Goal: Task Accomplishment & Management: Manage account settings

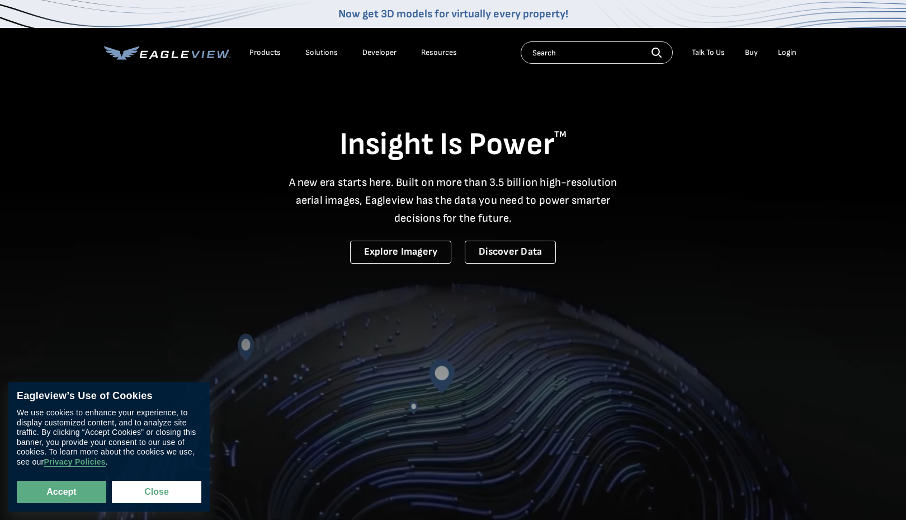
click at [784, 57] on div "Login" at bounding box center [787, 53] width 18 height 10
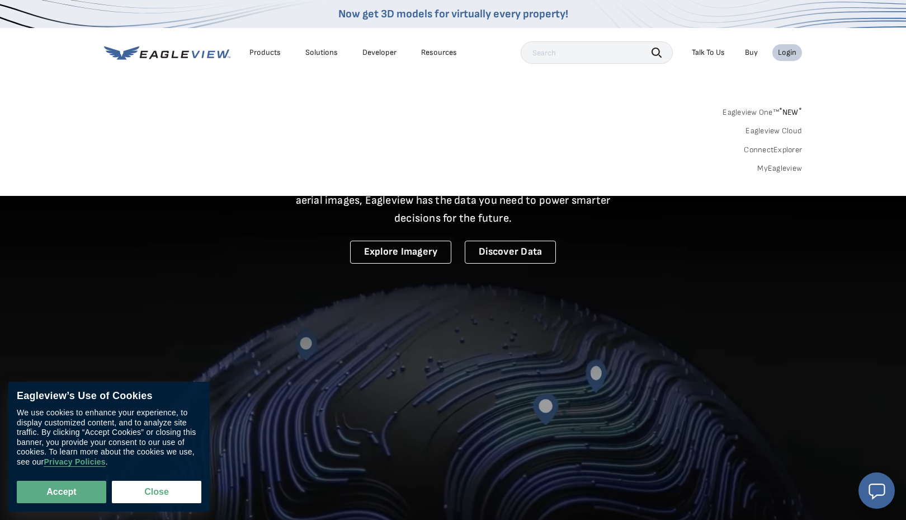
click at [788, 55] on div "Login" at bounding box center [787, 53] width 18 height 10
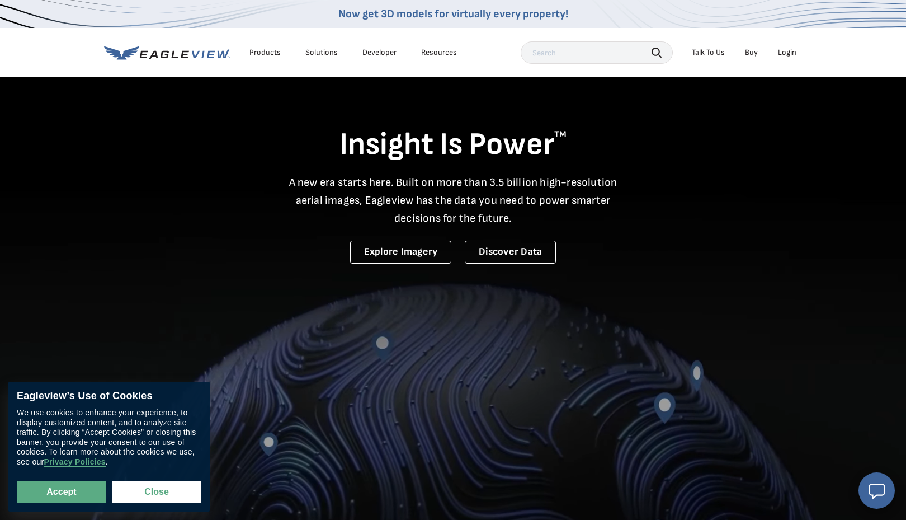
click at [788, 55] on div "Login" at bounding box center [787, 53] width 18 height 10
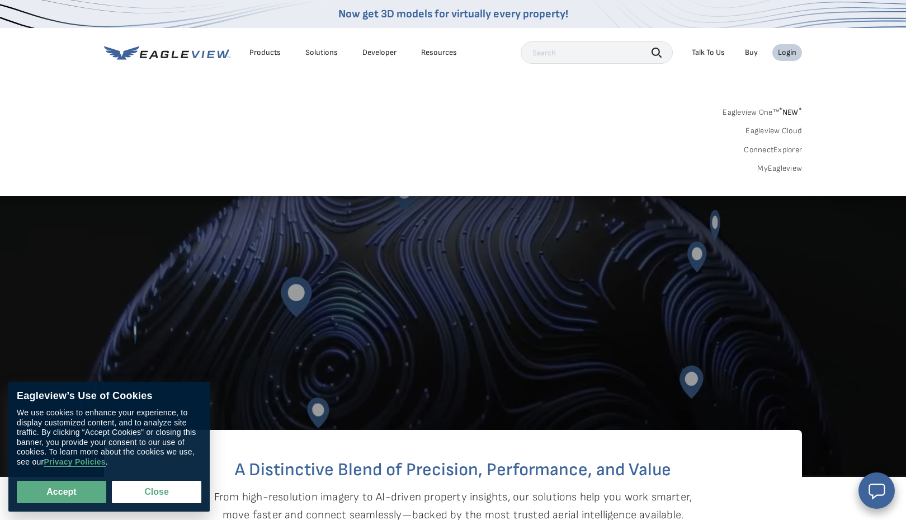
scroll to position [194, 0]
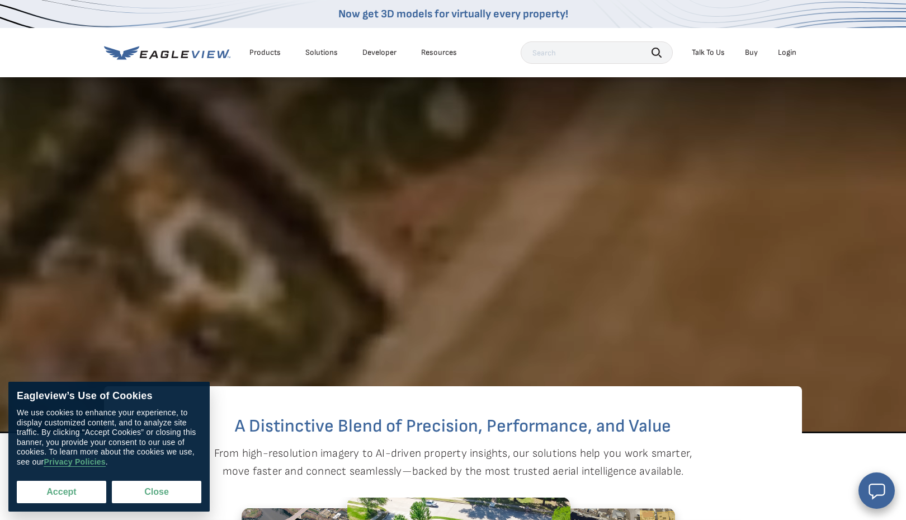
click at [74, 494] on button "Accept" at bounding box center [61, 491] width 89 height 22
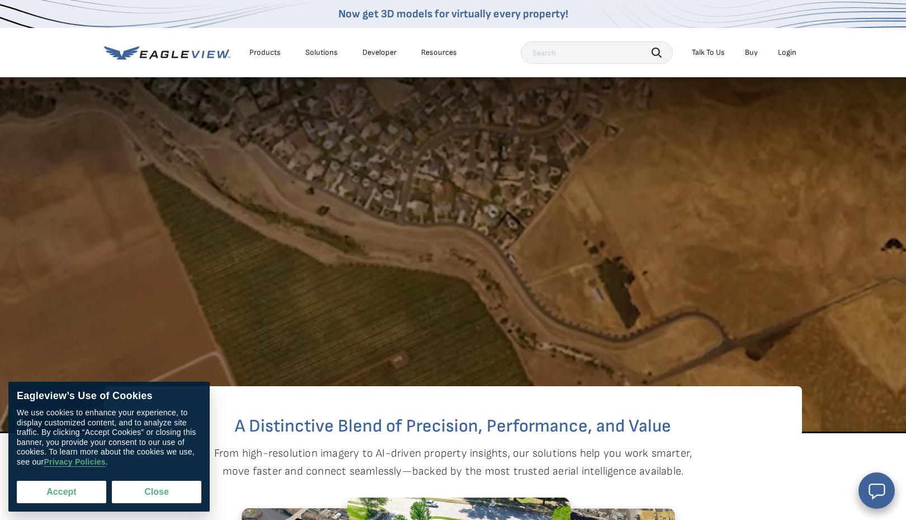
checkbox input "true"
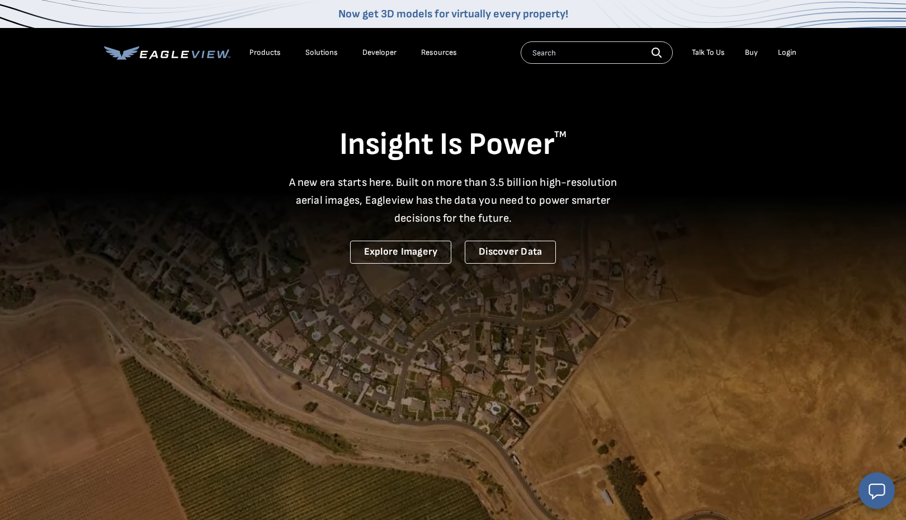
scroll to position [0, 0]
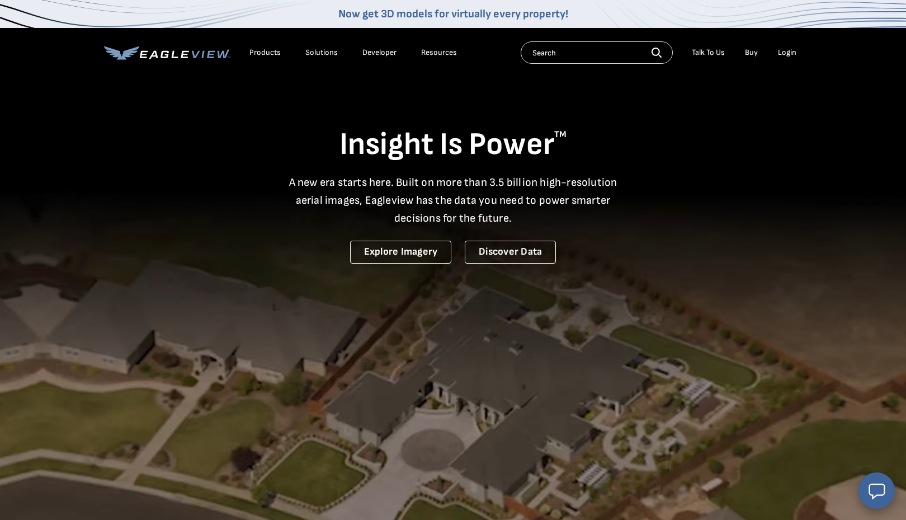
click at [781, 54] on div "Login" at bounding box center [787, 53] width 18 height 10
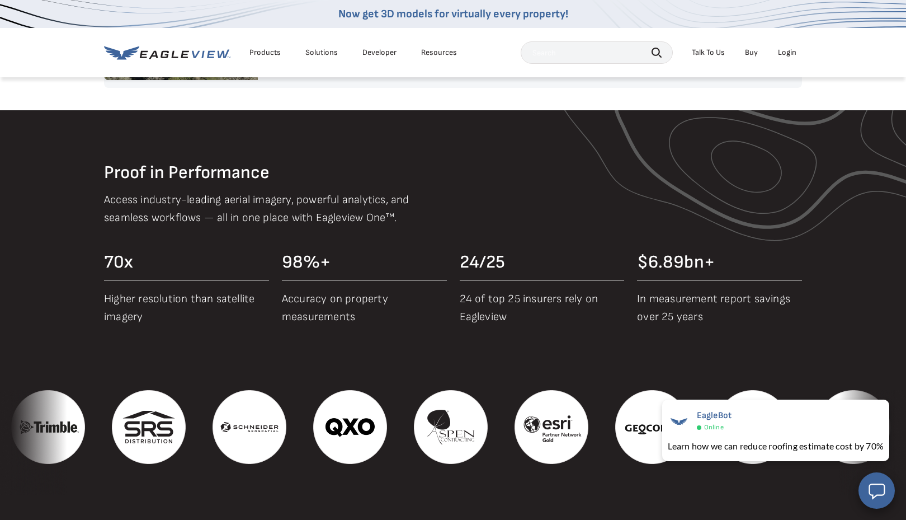
scroll to position [1153, 0]
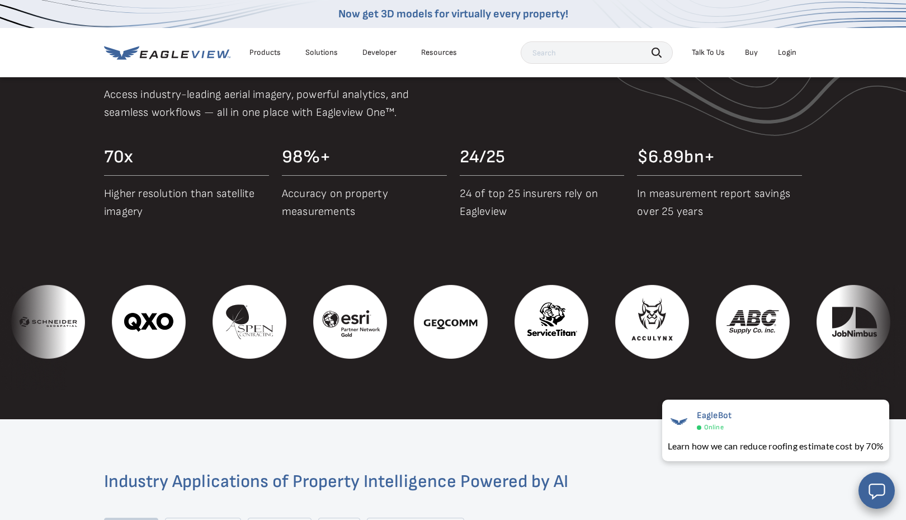
click at [792, 53] on div "Login" at bounding box center [787, 53] width 18 height 10
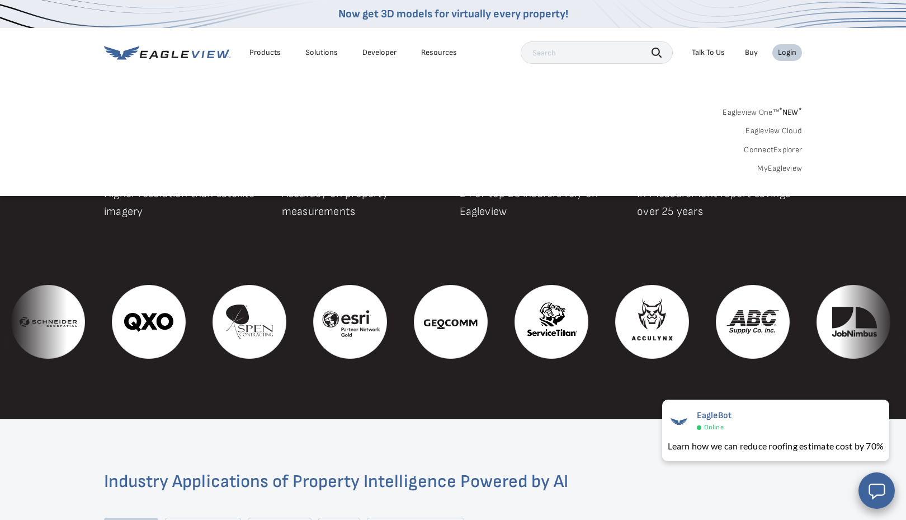
click at [767, 168] on link "MyEagleview" at bounding box center [779, 168] width 45 height 10
click at [789, 52] on div "Login" at bounding box center [787, 53] width 18 height 10
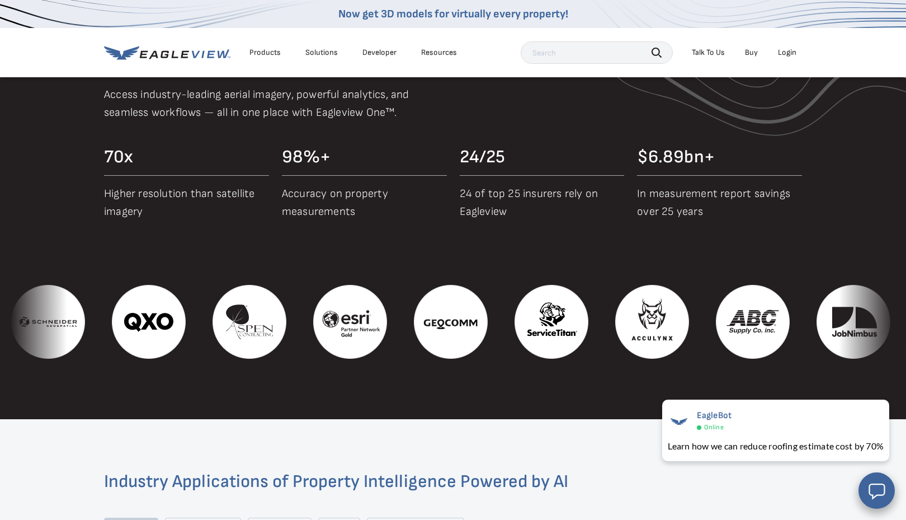
click at [789, 52] on div "Login" at bounding box center [787, 53] width 18 height 10
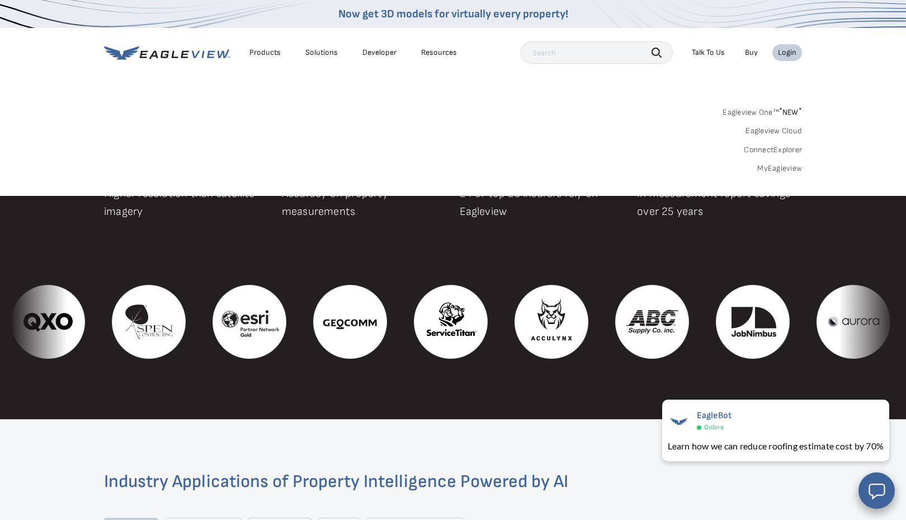
click at [764, 172] on link "MyEagleview" at bounding box center [779, 168] width 45 height 10
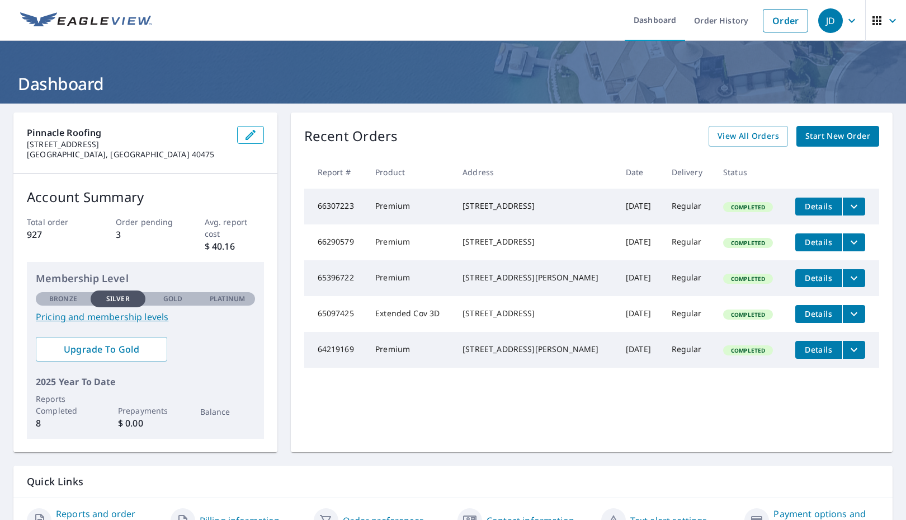
click at [851, 21] on icon "button" at bounding box center [851, 20] width 7 height 4
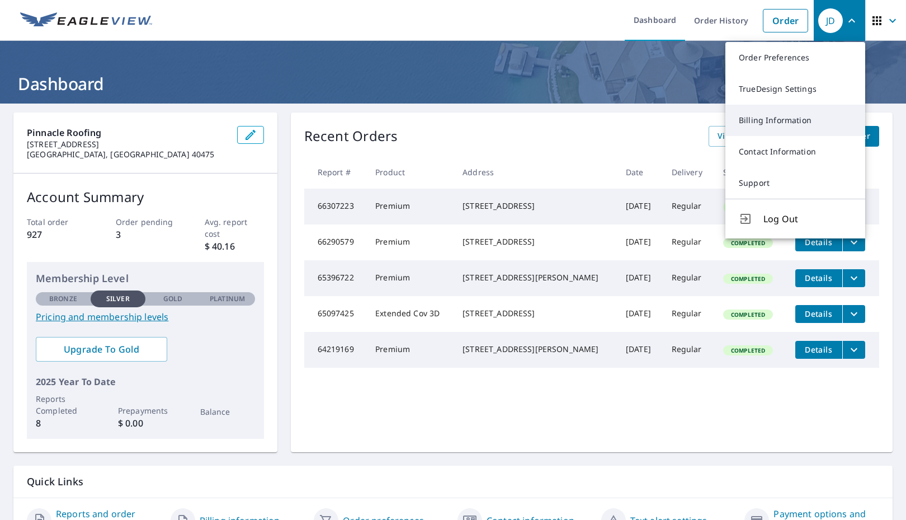
click at [768, 126] on link "Billing Information" at bounding box center [795, 120] width 140 height 31
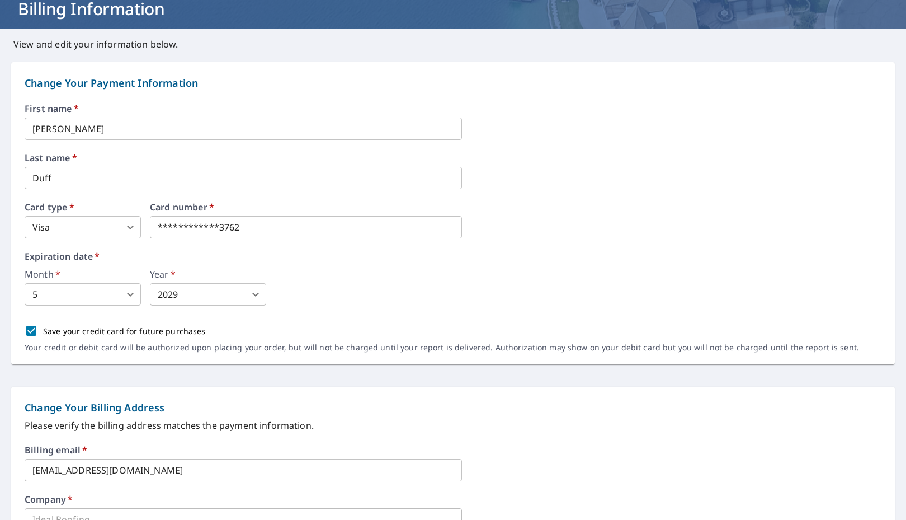
scroll to position [81, 0]
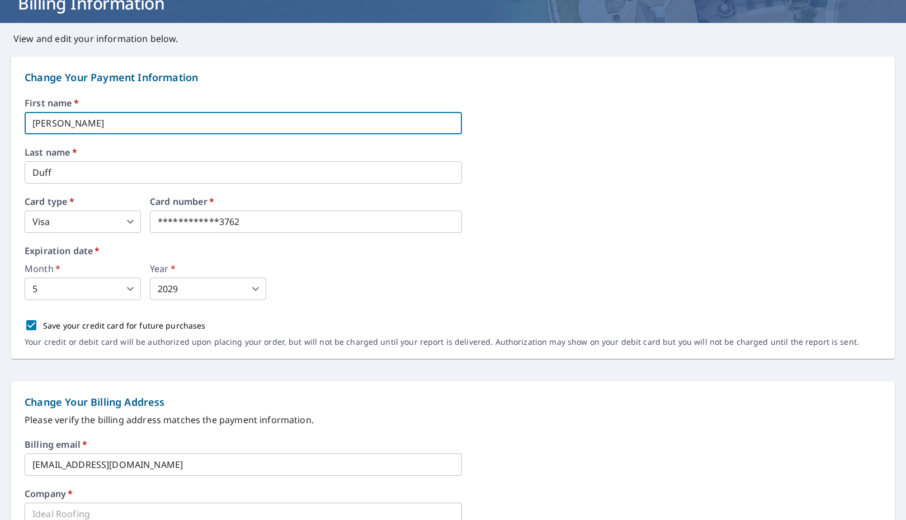
drag, startPoint x: 73, startPoint y: 120, endPoint x: 6, endPoint y: 112, distance: 67.6
type input "[PERSON_NAME]"
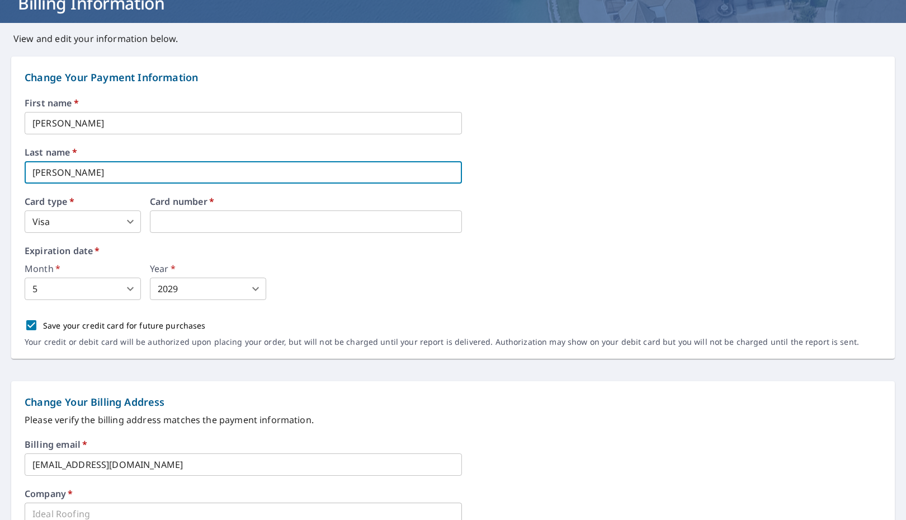
type input "[PERSON_NAME]"
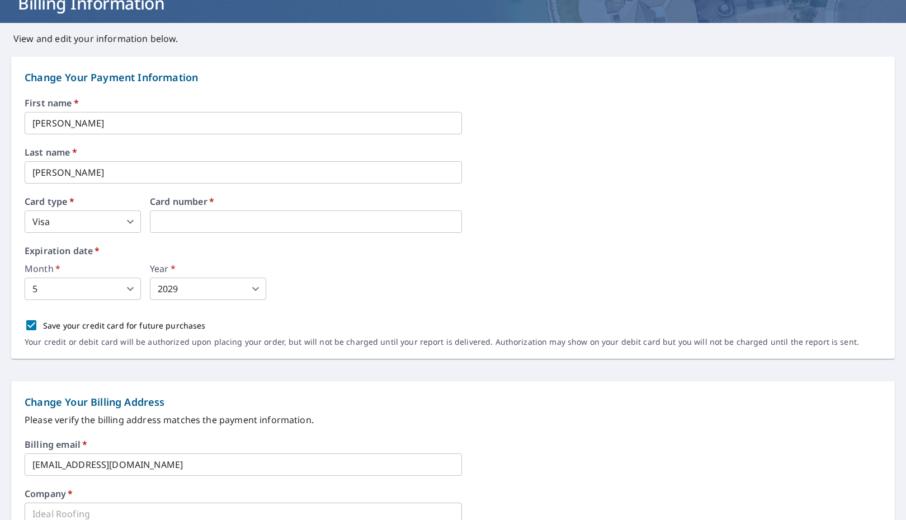
click at [286, 268] on div "Month   * 5 5 ​ Year   * 2029 2029 ​" at bounding box center [453, 282] width 857 height 36
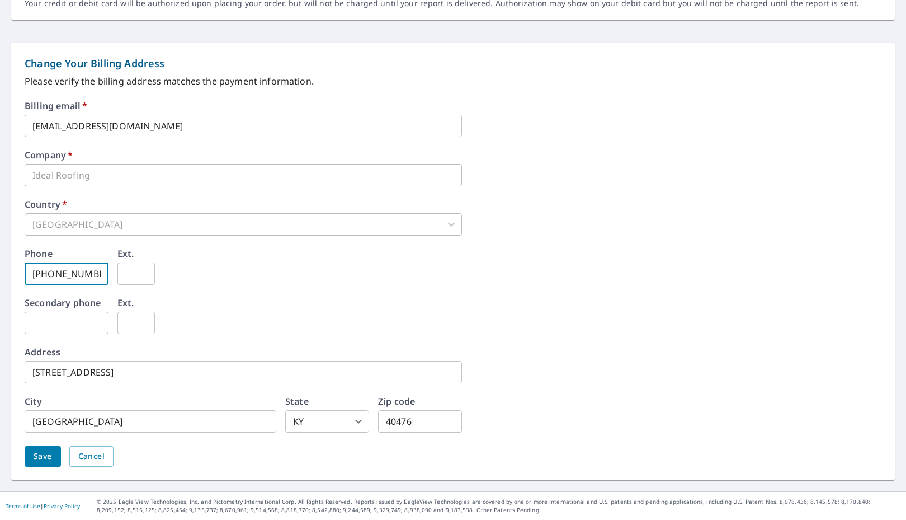
scroll to position [418, 0]
type input "[PHONE_NUMBER]"
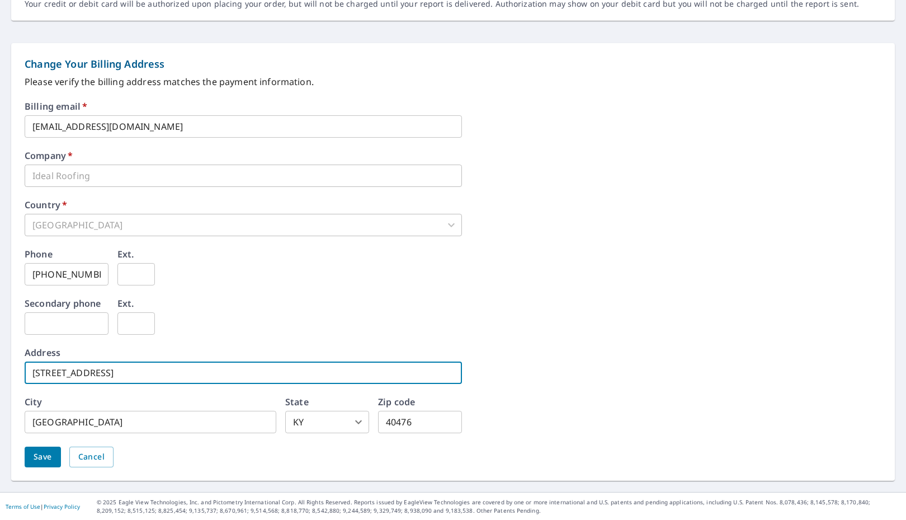
drag, startPoint x: 134, startPoint y: 377, endPoint x: -9, endPoint y: 355, distance: 144.3
type input "[STREET_ADDRESS]"
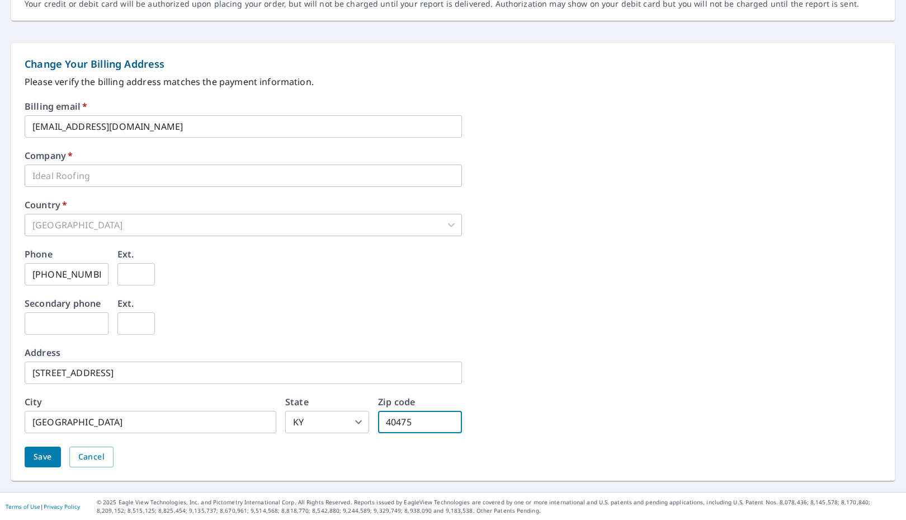
type input "40475"
click at [728, 246] on div "Billing email   * [EMAIL_ADDRESS][DOMAIN_NAME] ​ Company   * Ideal Roofing ​ Co…" at bounding box center [453, 291] width 857 height 379
click at [112, 173] on input "Ideal Roofing" at bounding box center [243, 175] width 437 height 22
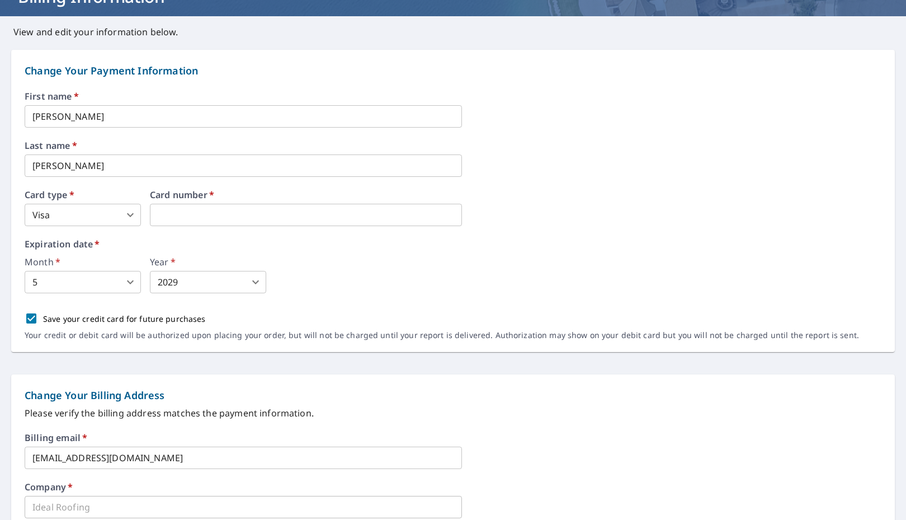
scroll to position [69, 0]
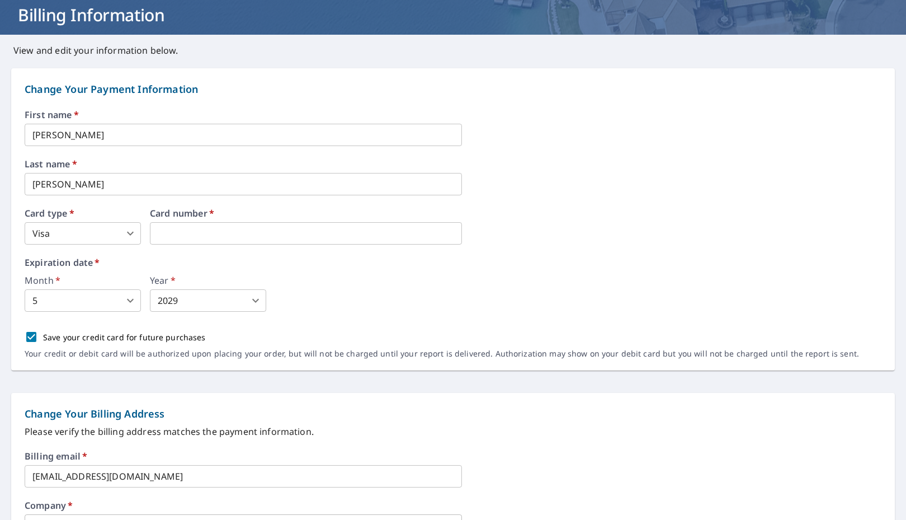
click at [115, 293] on body "JD JD Dashboard Order History Order JD Dashboard / Billing Information Billing …" at bounding box center [453, 260] width 906 height 520
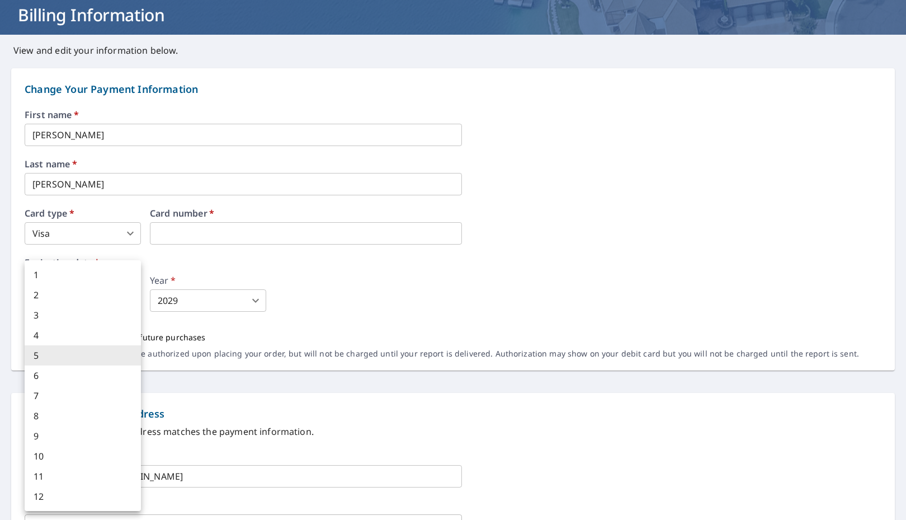
click at [91, 357] on li "5" at bounding box center [83, 355] width 116 height 20
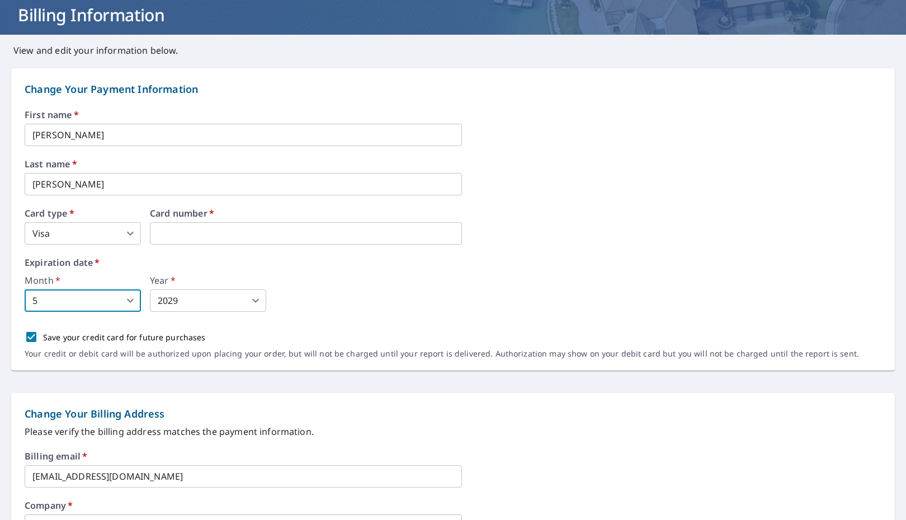
click at [187, 304] on body "JD JD Dashboard Order History Order JD Dashboard / Billing Information Billing …" at bounding box center [453, 260] width 906 height 520
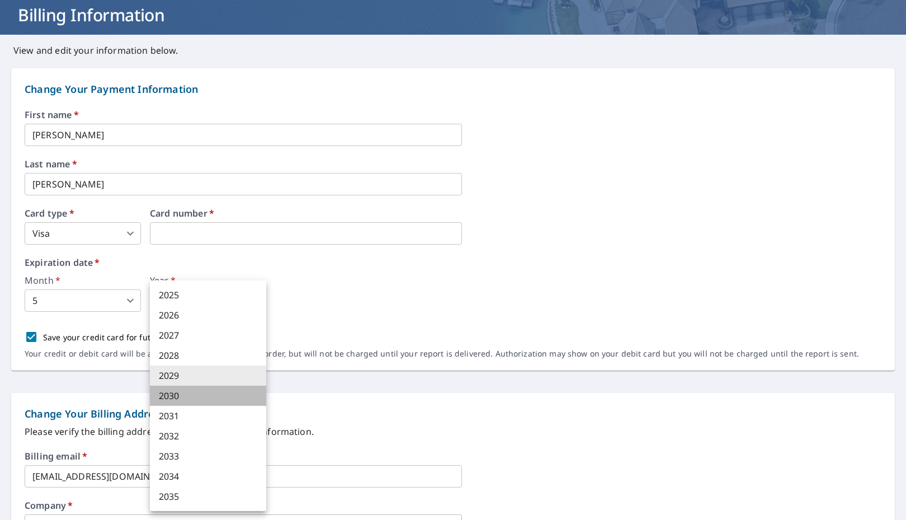
click at [171, 390] on li "2030" at bounding box center [208, 395] width 116 height 20
type input "2030"
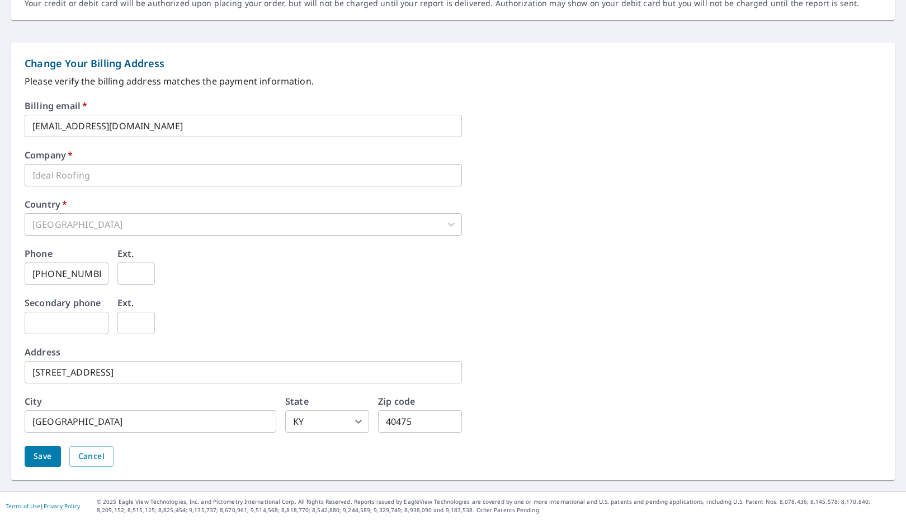
scroll to position [418, 0]
click at [52, 456] on button "Save" at bounding box center [43, 456] width 36 height 21
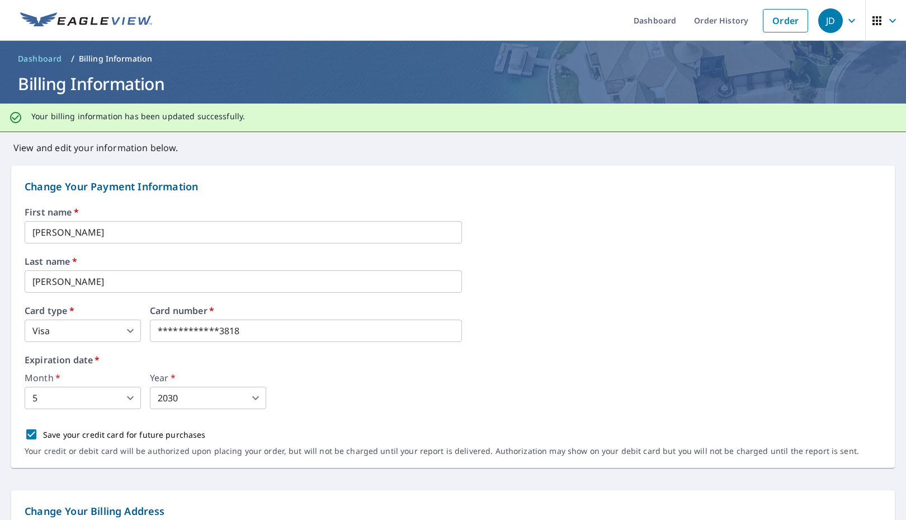
click at [852, 18] on icon "button" at bounding box center [851, 20] width 13 height 13
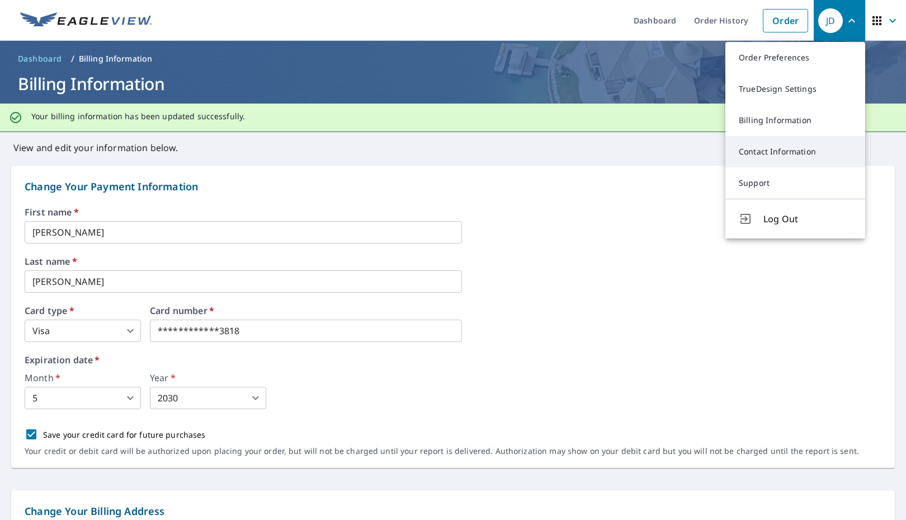
click at [772, 155] on link "Contact Information" at bounding box center [795, 151] width 140 height 31
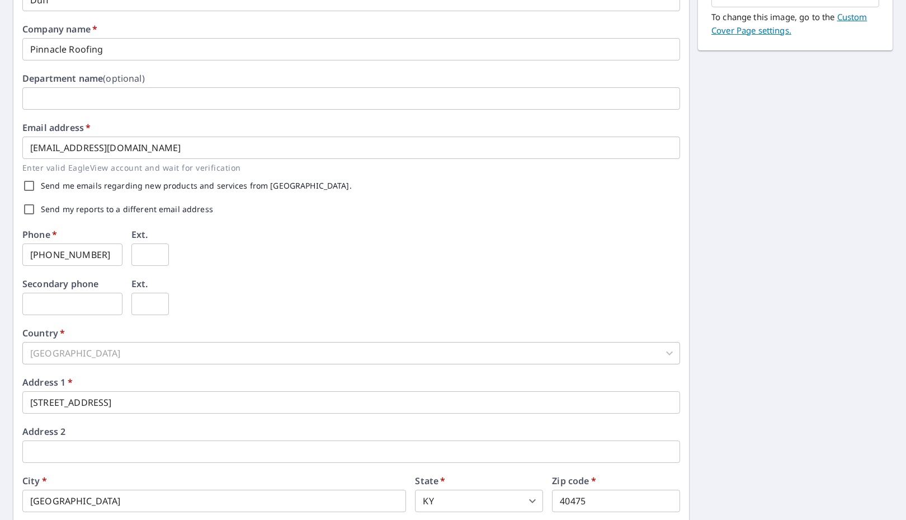
scroll to position [200, 0]
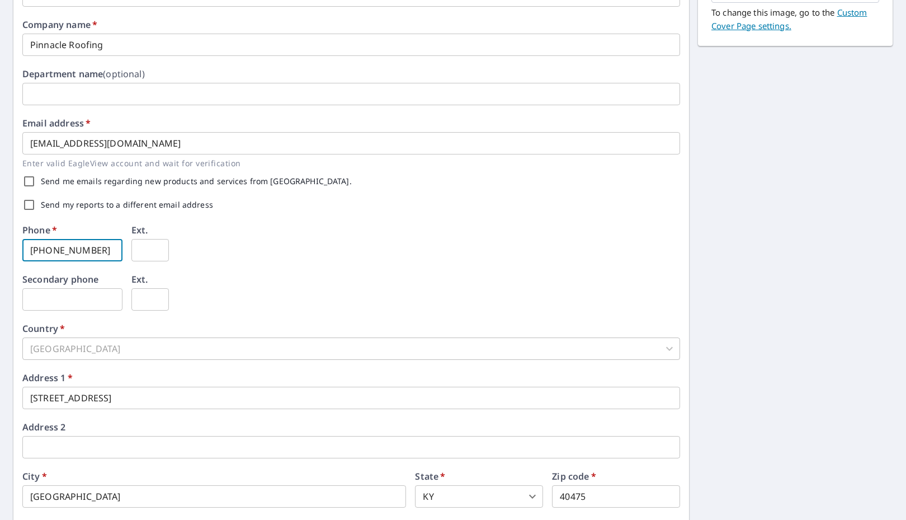
type input "[PHONE_NUMBER]"
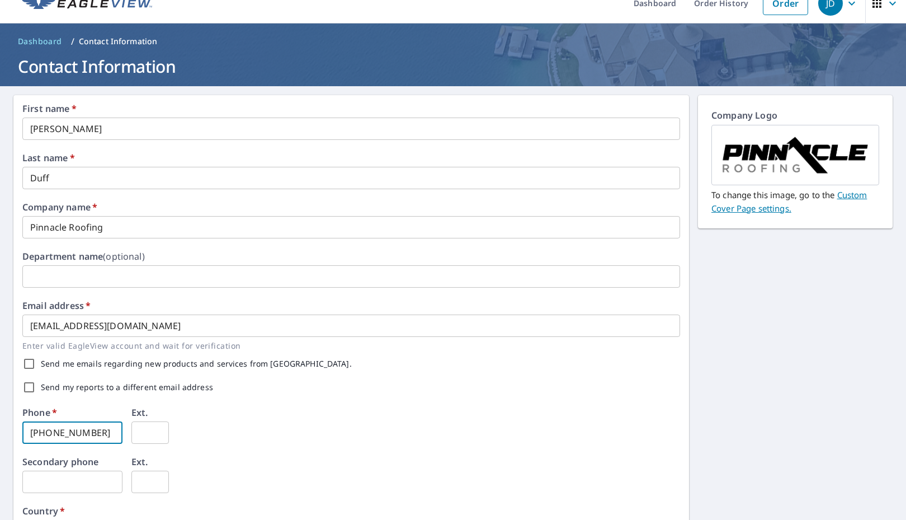
scroll to position [17, 0]
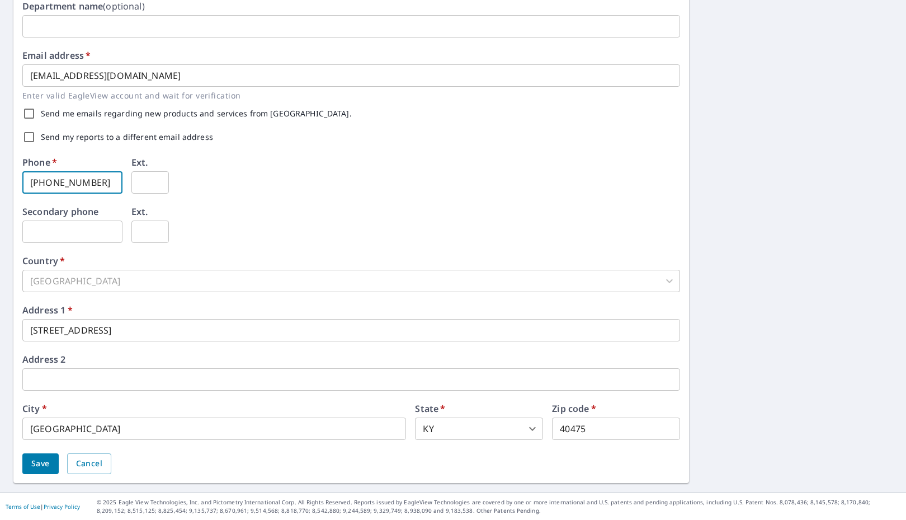
click at [37, 461] on span "Save" at bounding box center [40, 463] width 18 height 14
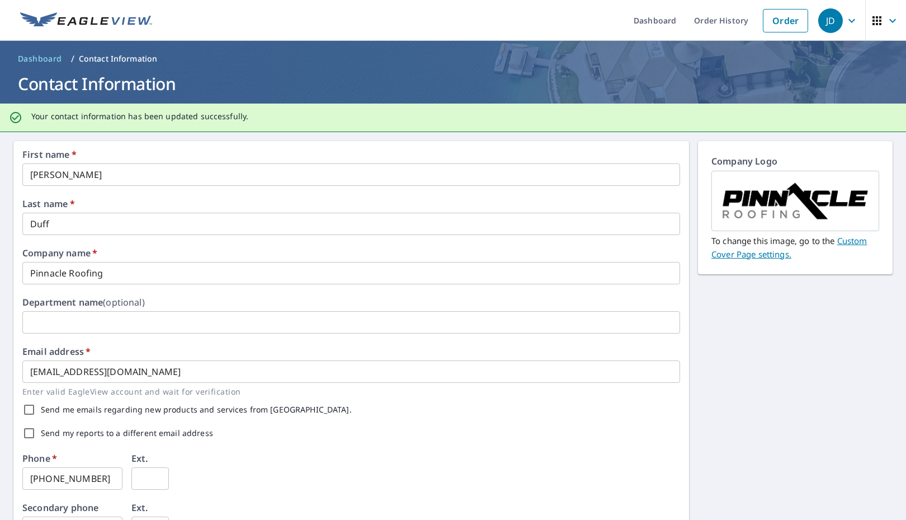
scroll to position [0, 0]
click at [879, 20] on icon "button" at bounding box center [876, 20] width 13 height 13
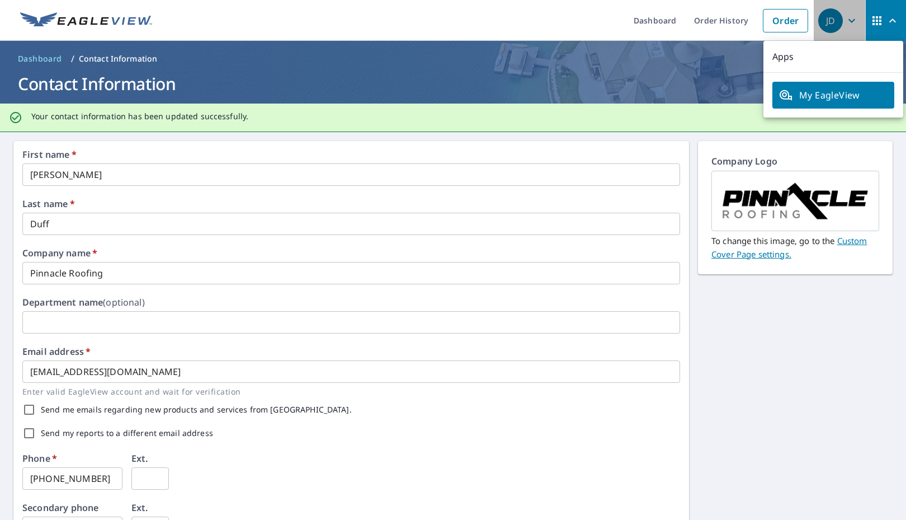
click at [846, 21] on icon "button" at bounding box center [851, 20] width 13 height 13
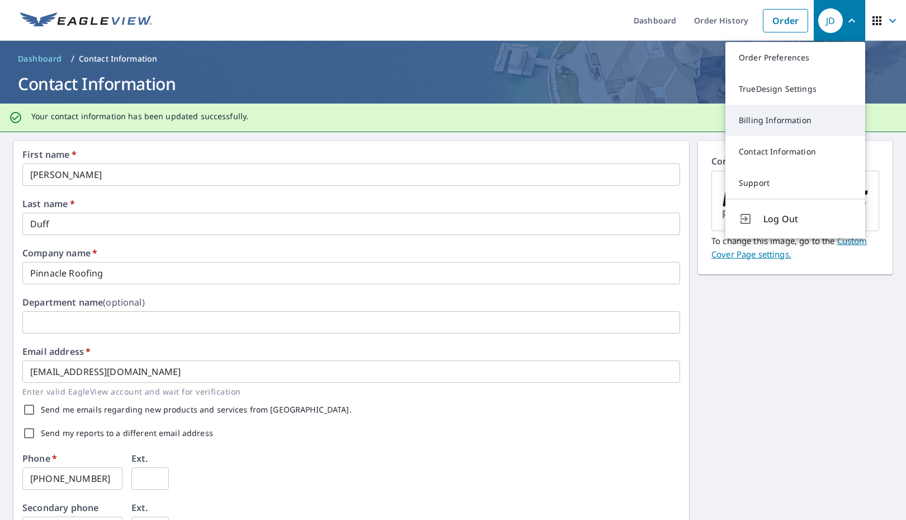
click at [770, 116] on link "Billing Information" at bounding box center [795, 120] width 140 height 31
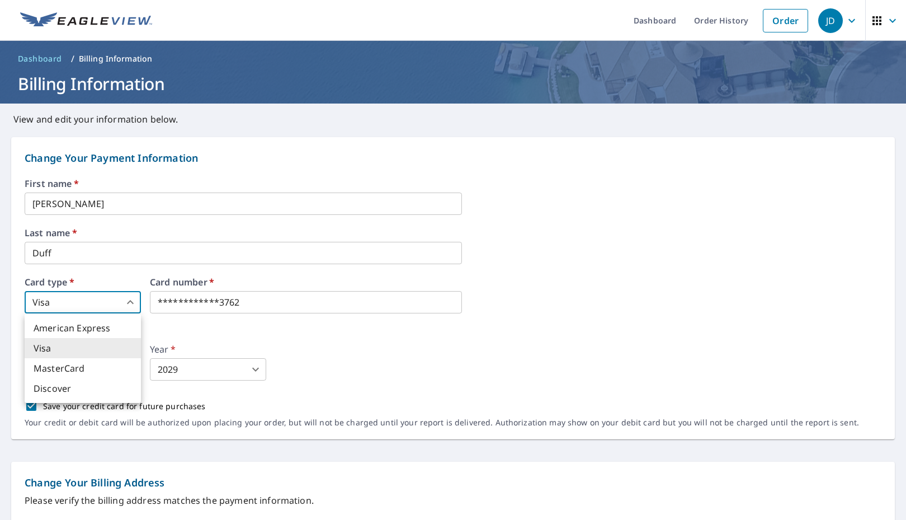
click at [110, 301] on body "**********" at bounding box center [453, 260] width 906 height 520
click at [72, 352] on li "Visa" at bounding box center [83, 348] width 116 height 20
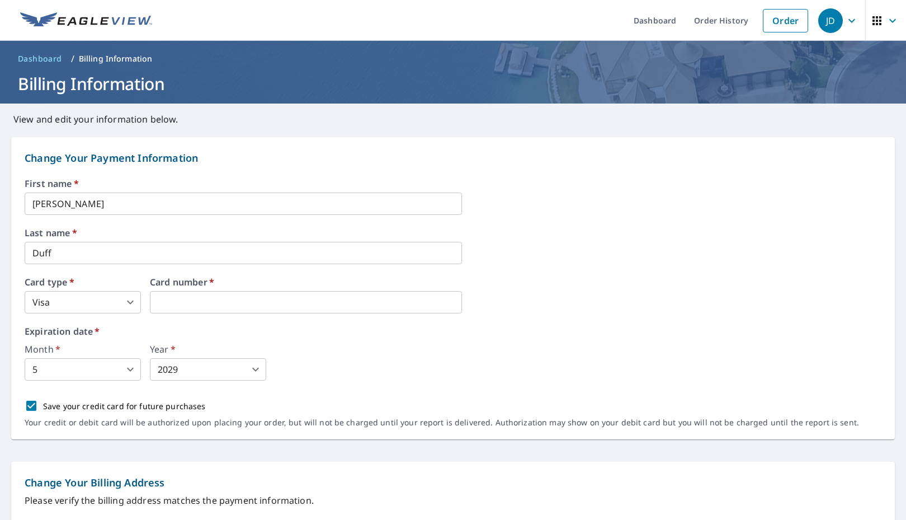
click at [128, 305] on body "JD JD Dashboard Order History Order JD Dashboard / Billing Information Billing …" at bounding box center [453, 260] width 906 height 520
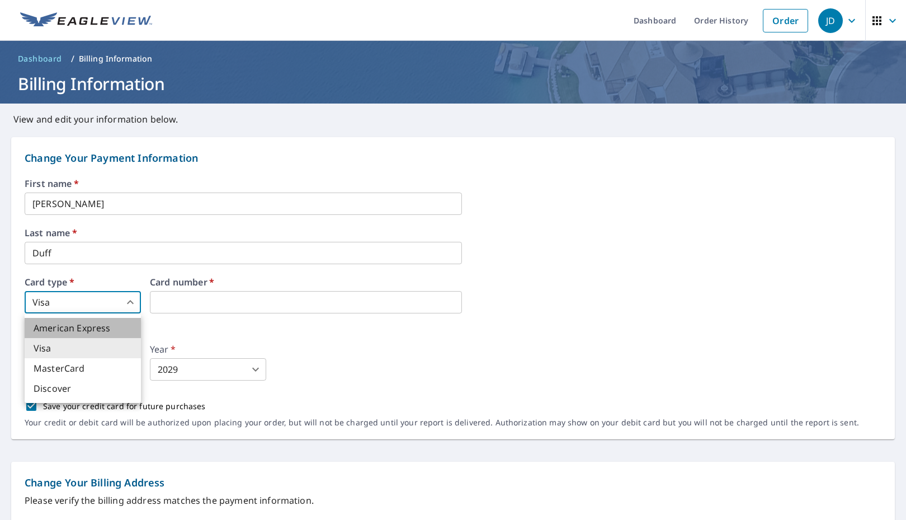
click at [111, 327] on li "American Express" at bounding box center [83, 328] width 116 height 20
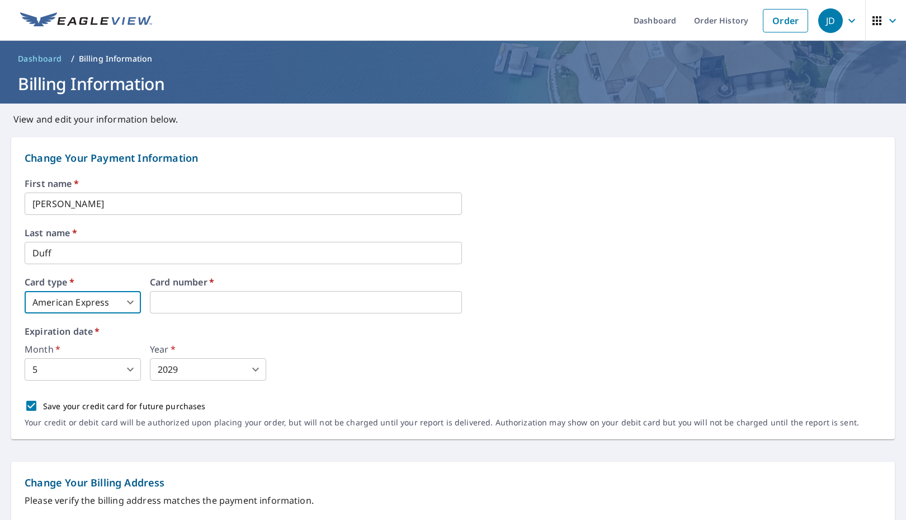
click at [128, 298] on body "JD JD Dashboard Order History Order JD Dashboard / Billing Information Billing …" at bounding box center [453, 260] width 906 height 520
click at [96, 342] on li "Visa" at bounding box center [83, 348] width 116 height 20
type input "2"
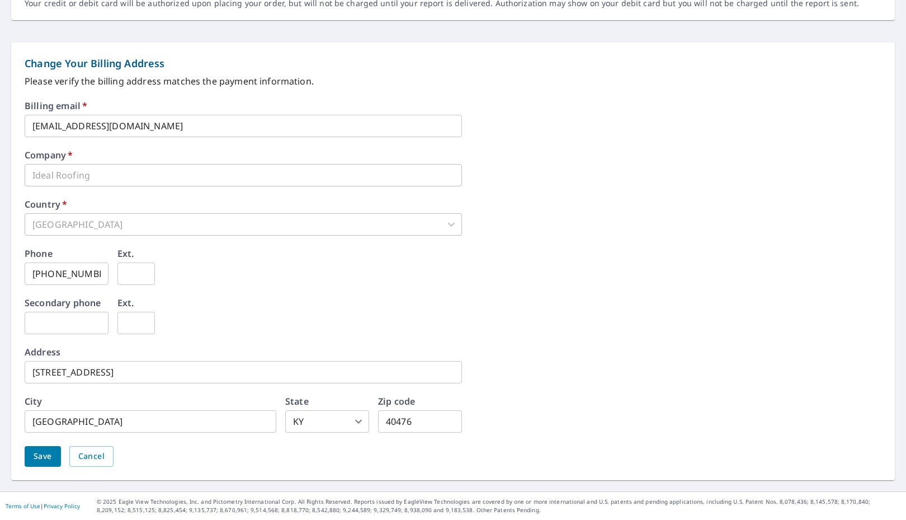
scroll to position [418, 0]
click at [88, 463] on span "Cancel" at bounding box center [91, 457] width 26 height 14
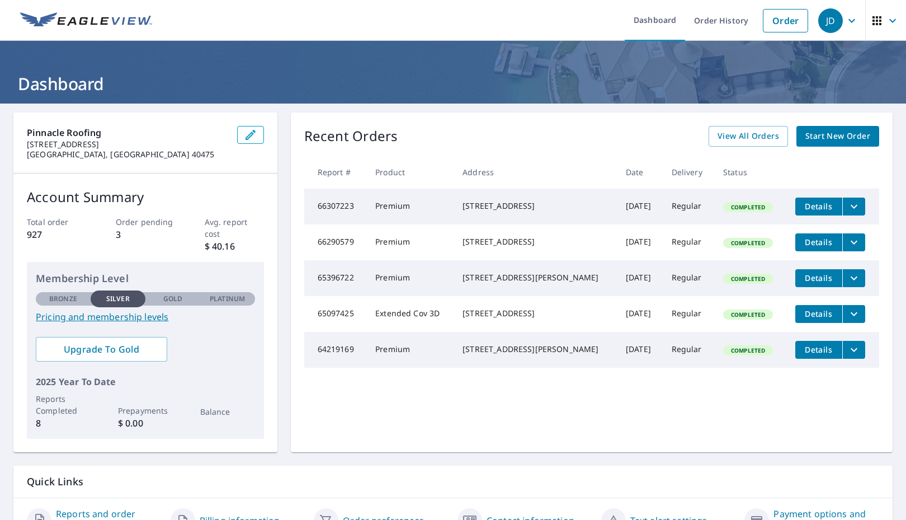
click at [886, 30] on span "button" at bounding box center [885, 20] width 31 height 27
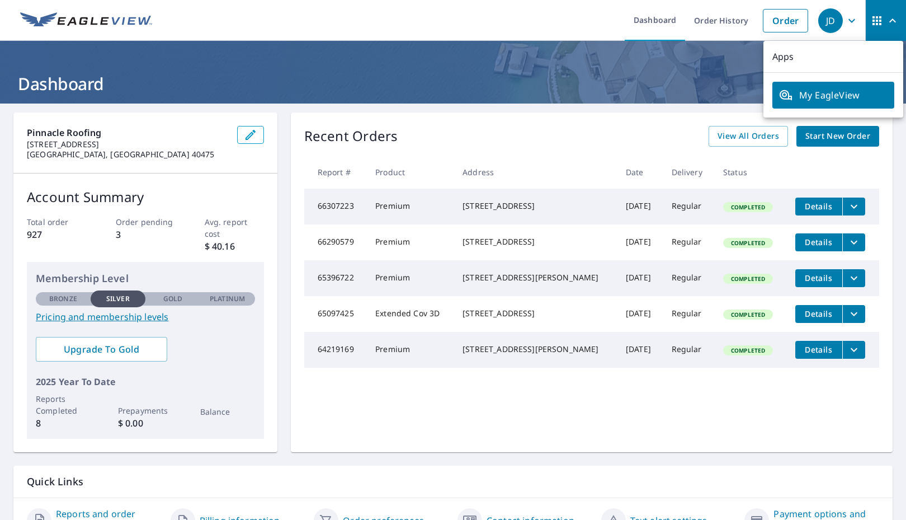
click at [847, 18] on icon "button" at bounding box center [851, 20] width 13 height 13
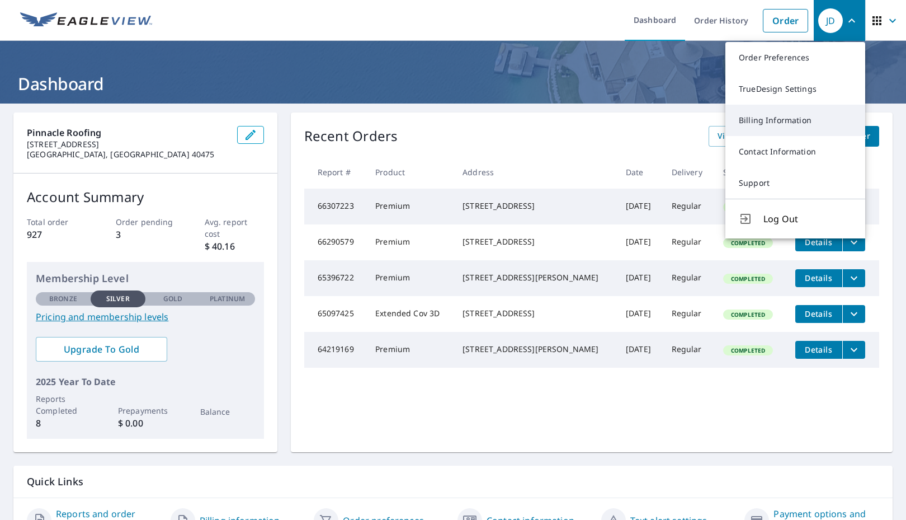
click at [751, 120] on link "Billing Information" at bounding box center [795, 120] width 140 height 31
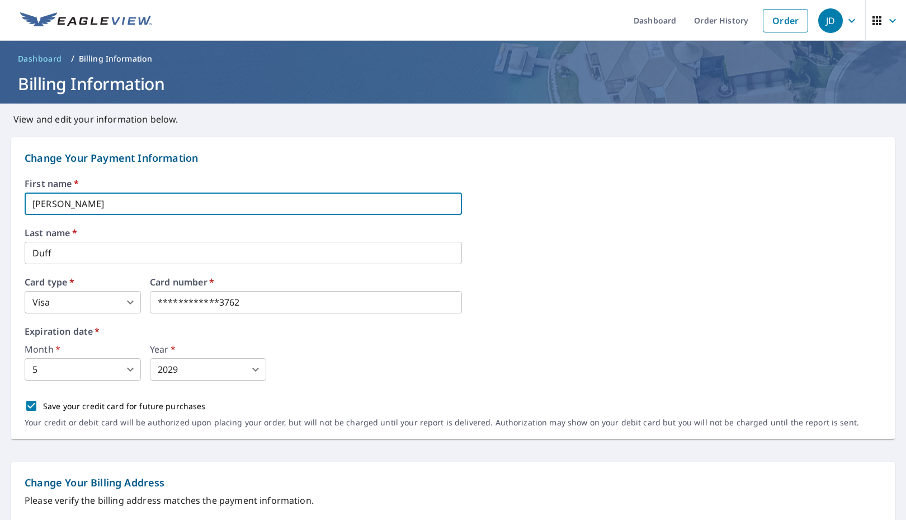
drag, startPoint x: 66, startPoint y: 202, endPoint x: -8, endPoint y: 187, distance: 75.8
click at [451, 204] on input "[PERSON_NAME]" at bounding box center [243, 203] width 437 height 22
click at [510, 263] on div "Last name   * [PERSON_NAME] ​" at bounding box center [453, 246] width 857 height 36
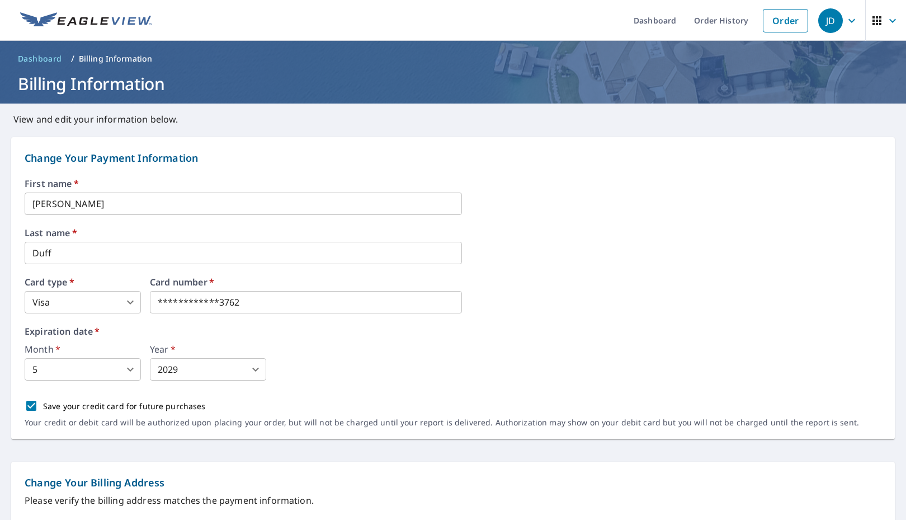
click at [61, 372] on body "**********" at bounding box center [453, 260] width 906 height 520
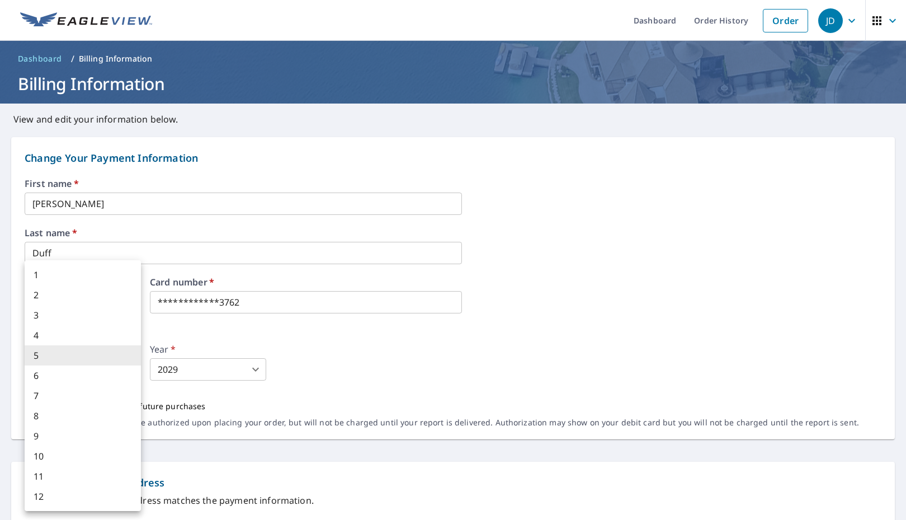
click at [152, 374] on div at bounding box center [453, 260] width 906 height 520
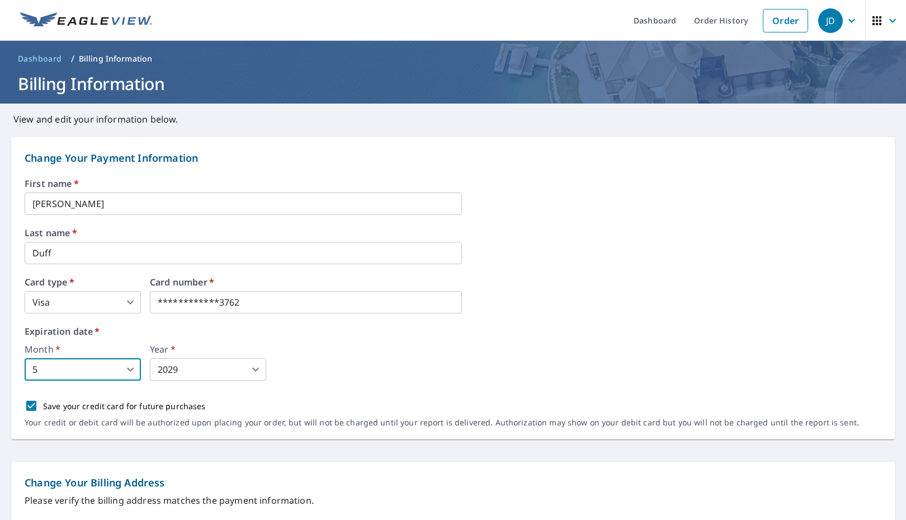
click at [171, 374] on body "**********" at bounding box center [453, 260] width 906 height 520
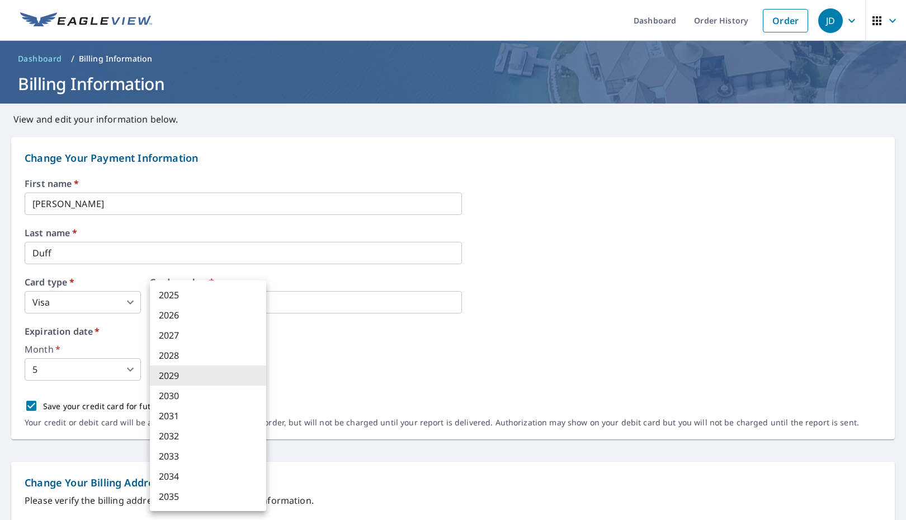
click at [176, 392] on li "2030" at bounding box center [208, 395] width 116 height 20
type input "2030"
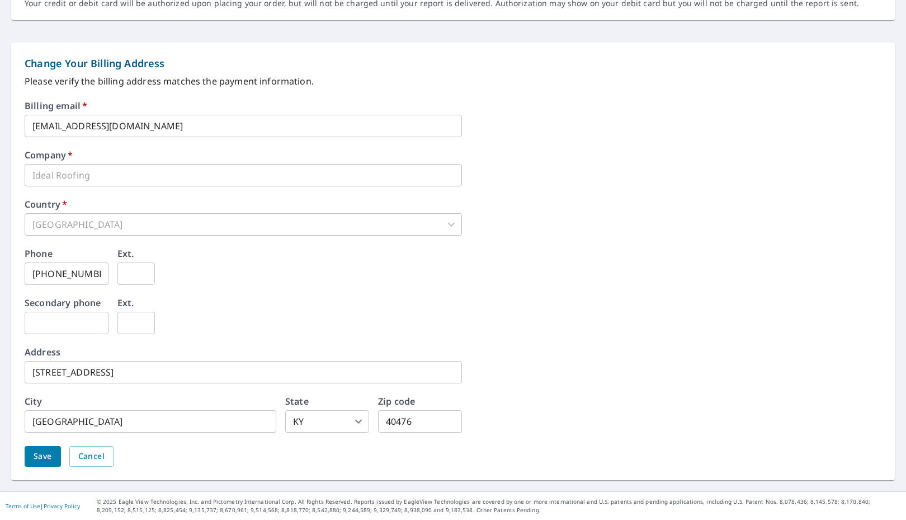
scroll to position [418, 0]
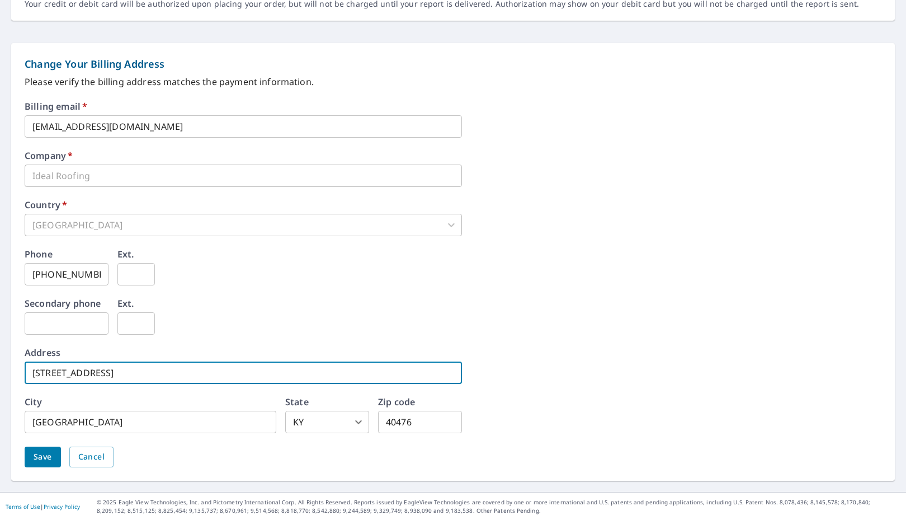
drag, startPoint x: 124, startPoint y: 376, endPoint x: 1, endPoint y: 361, distance: 124.5
type input "[STREET_ADDRESS]"
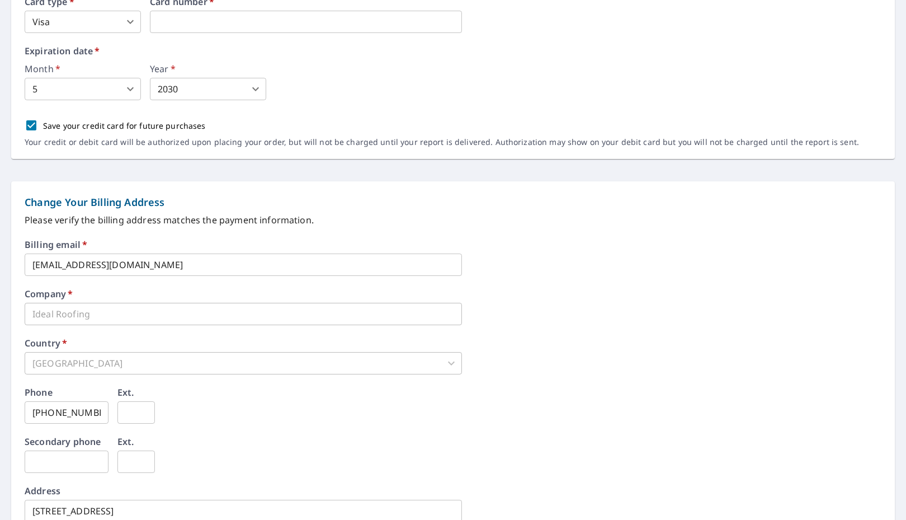
scroll to position [126, 0]
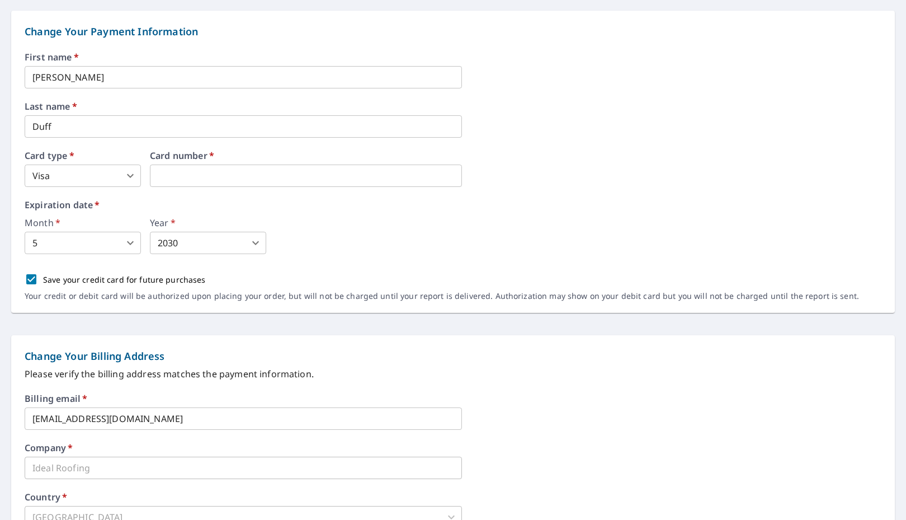
type input "40475"
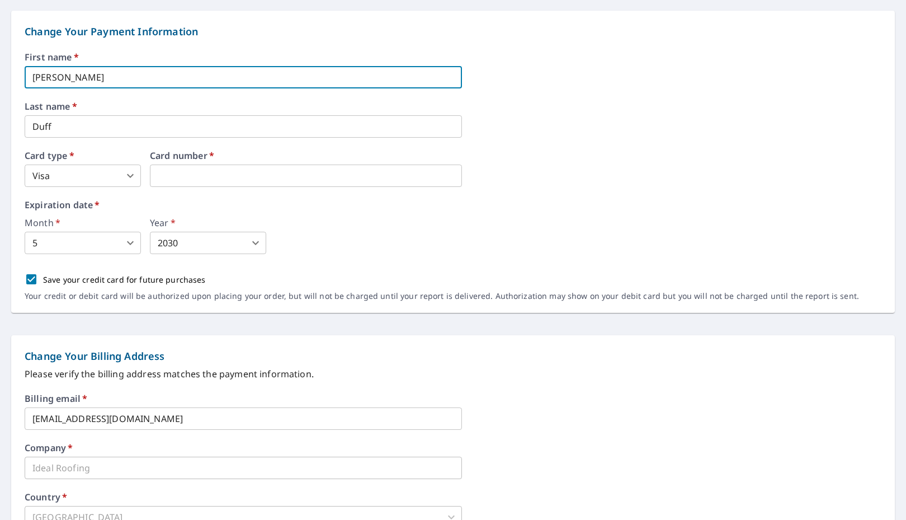
drag, startPoint x: 76, startPoint y: 72, endPoint x: 6, endPoint y: 53, distance: 71.8
click at [6, 53] on form "Change Your Payment Information First name   * [PERSON_NAME] ​ Last name   * [P…" at bounding box center [453, 391] width 906 height 784
type input "[PERSON_NAME]"
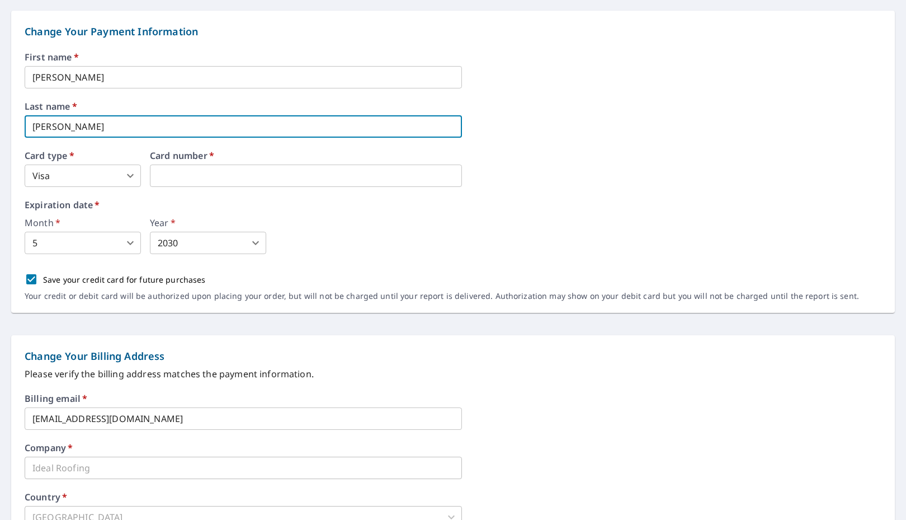
type input "[PERSON_NAME]"
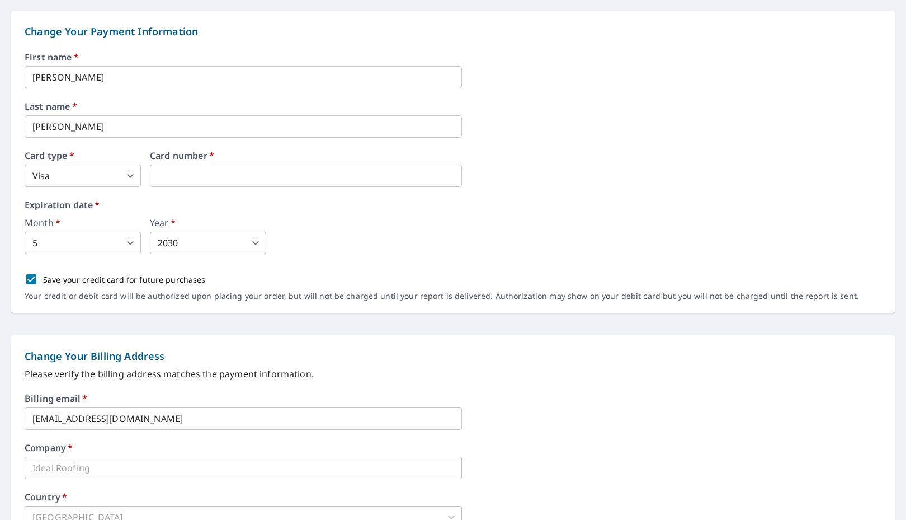
click at [290, 209] on label "Expiration date   *" at bounding box center [453, 204] width 857 height 9
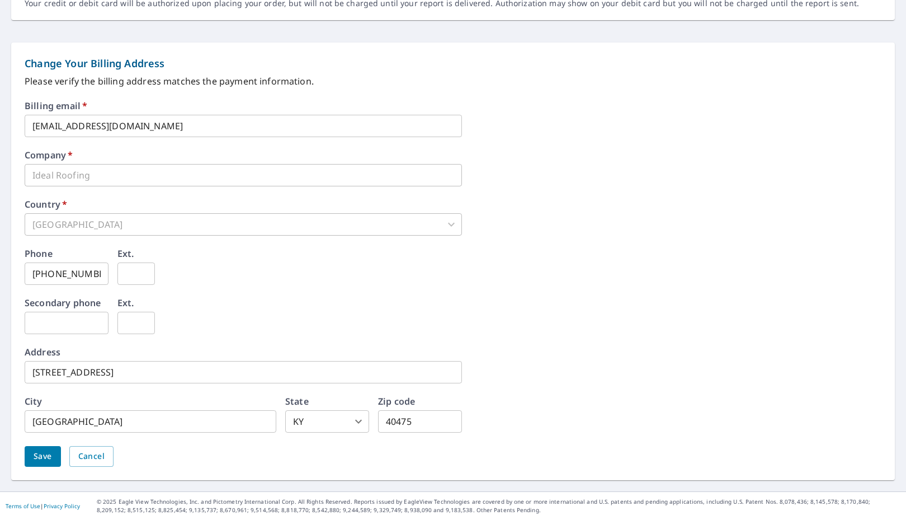
scroll to position [418, 0]
click at [48, 463] on span "Save" at bounding box center [43, 457] width 18 height 14
